Goal: Transaction & Acquisition: Purchase product/service

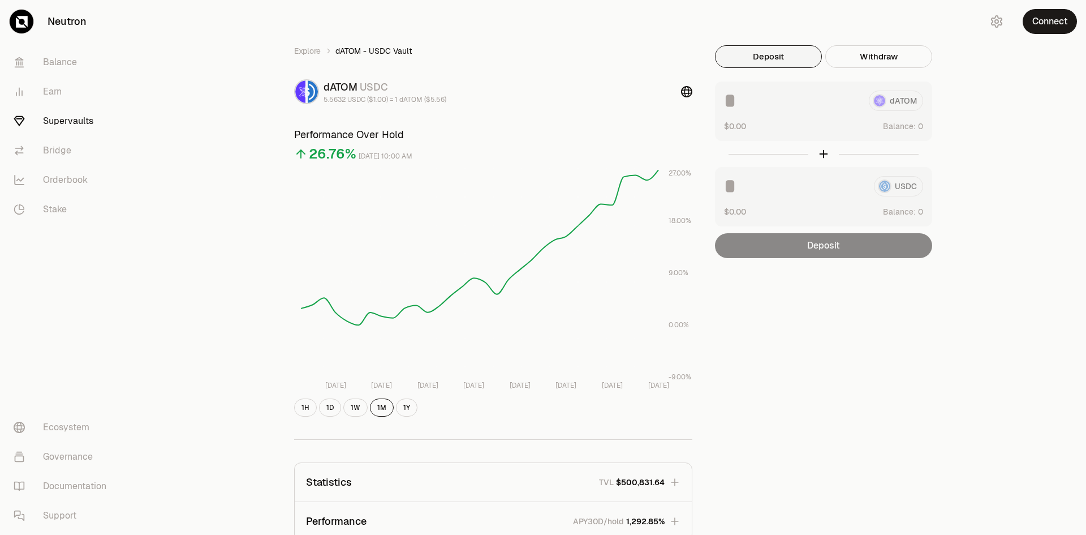
click at [85, 117] on link "Supervaults" at bounding box center [64, 120] width 118 height 29
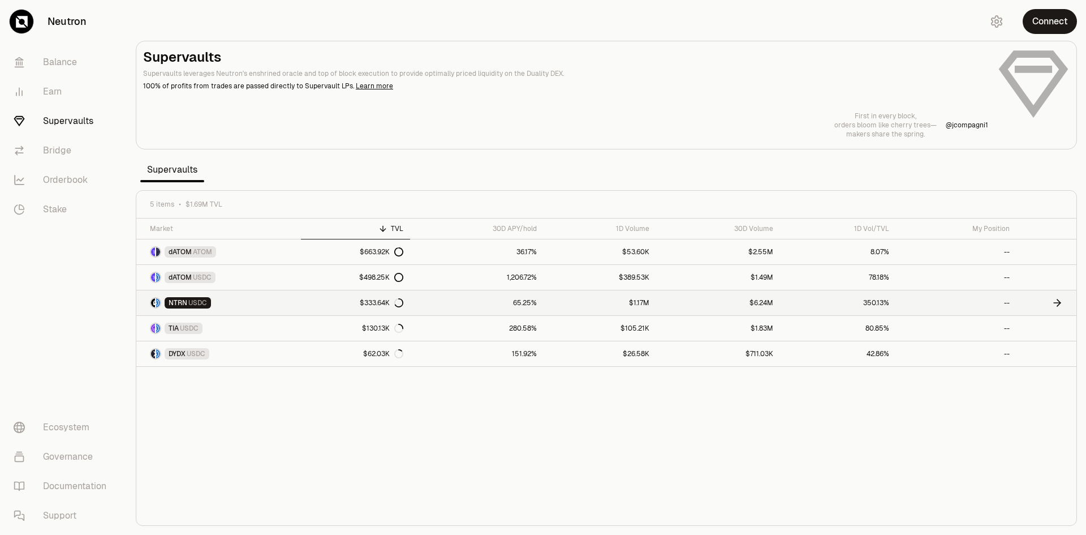
click at [248, 303] on link "NTRN USDC" at bounding box center [218, 302] width 165 height 25
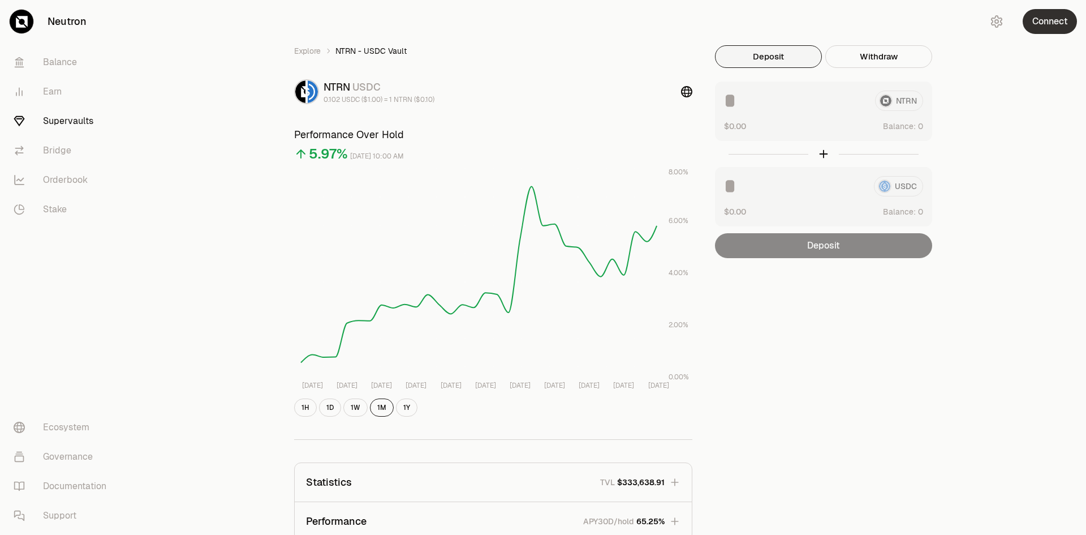
click at [1039, 19] on button "Connect" at bounding box center [1050, 21] width 54 height 25
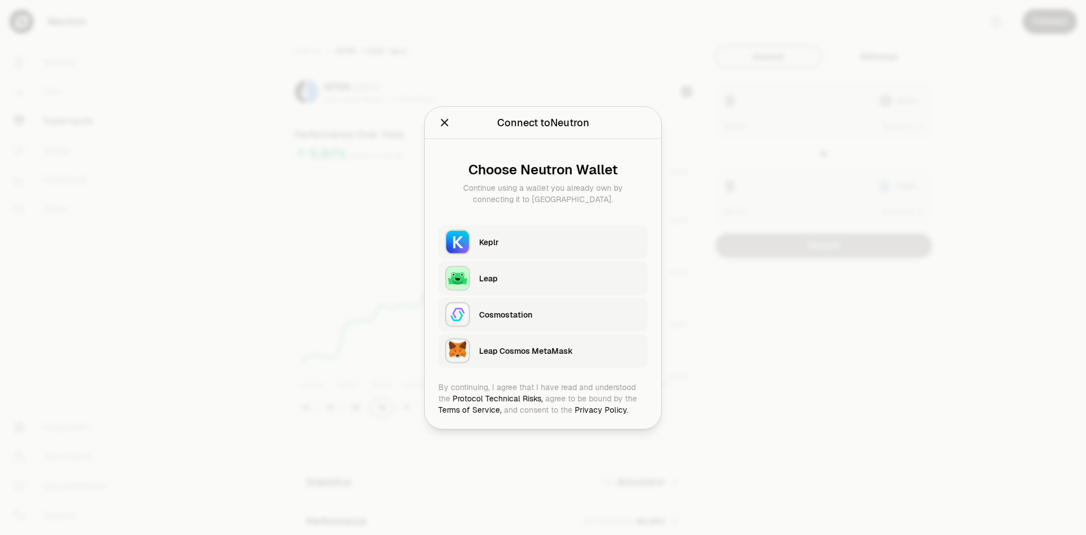
click at [510, 235] on div "Keplr" at bounding box center [560, 241] width 162 height 17
click at [481, 233] on div "Keplr" at bounding box center [563, 242] width 169 height 26
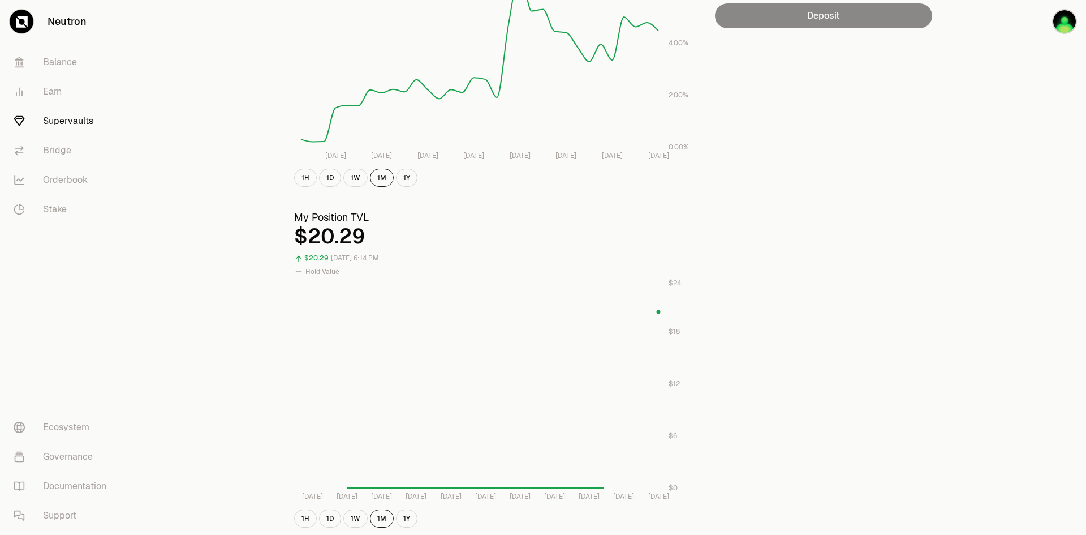
scroll to position [57, 0]
